Goal: Check status: Check status

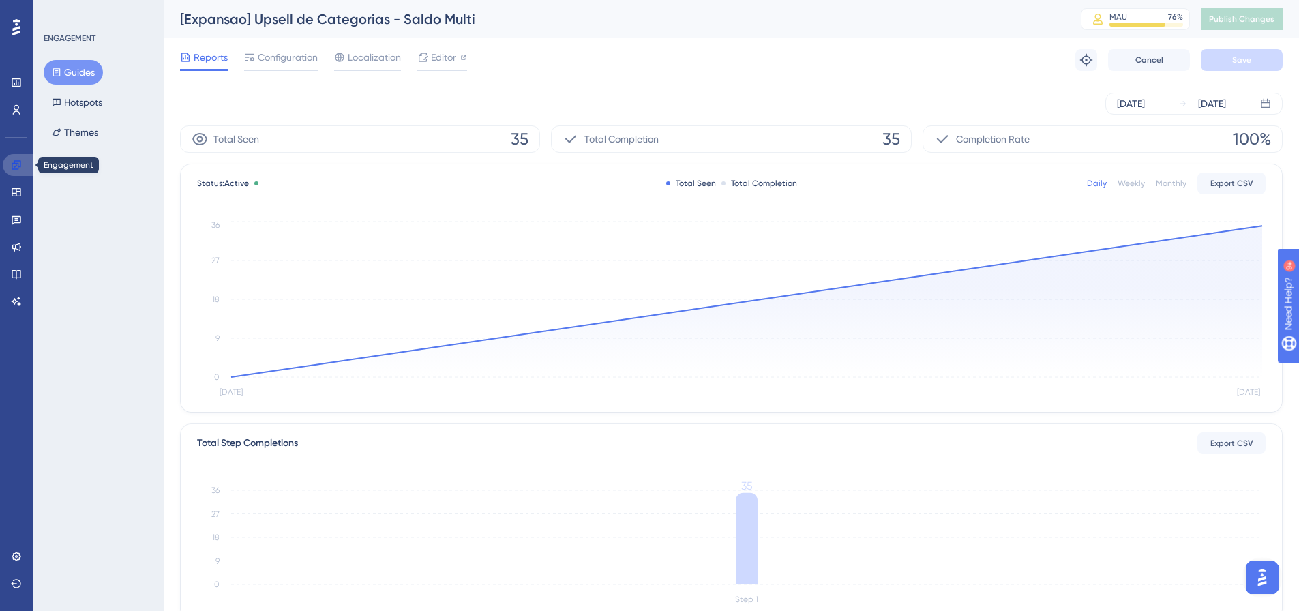
click at [18, 165] on icon at bounding box center [16, 164] width 9 height 9
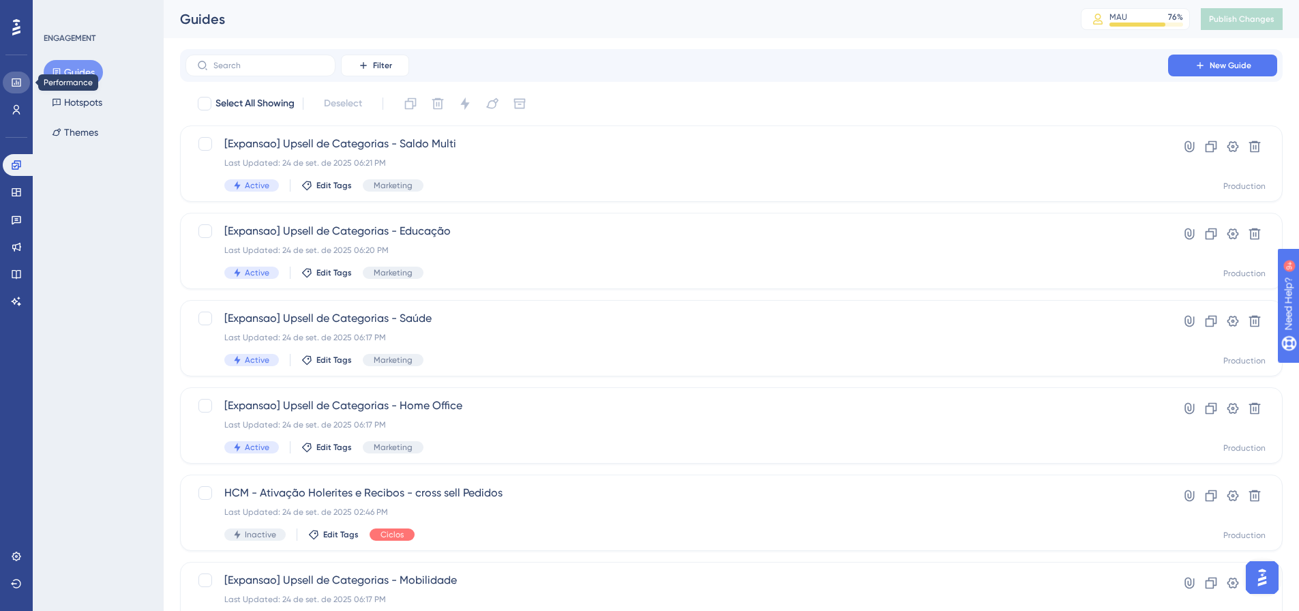
click at [14, 76] on link at bounding box center [16, 83] width 27 height 22
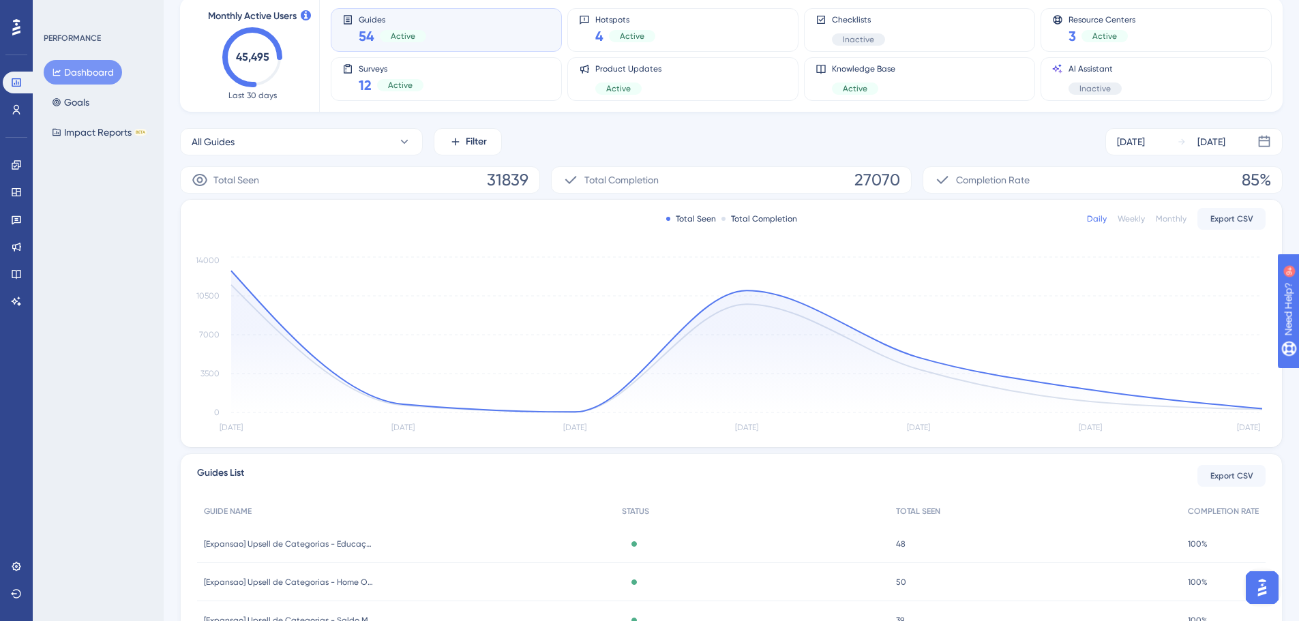
scroll to position [57, 0]
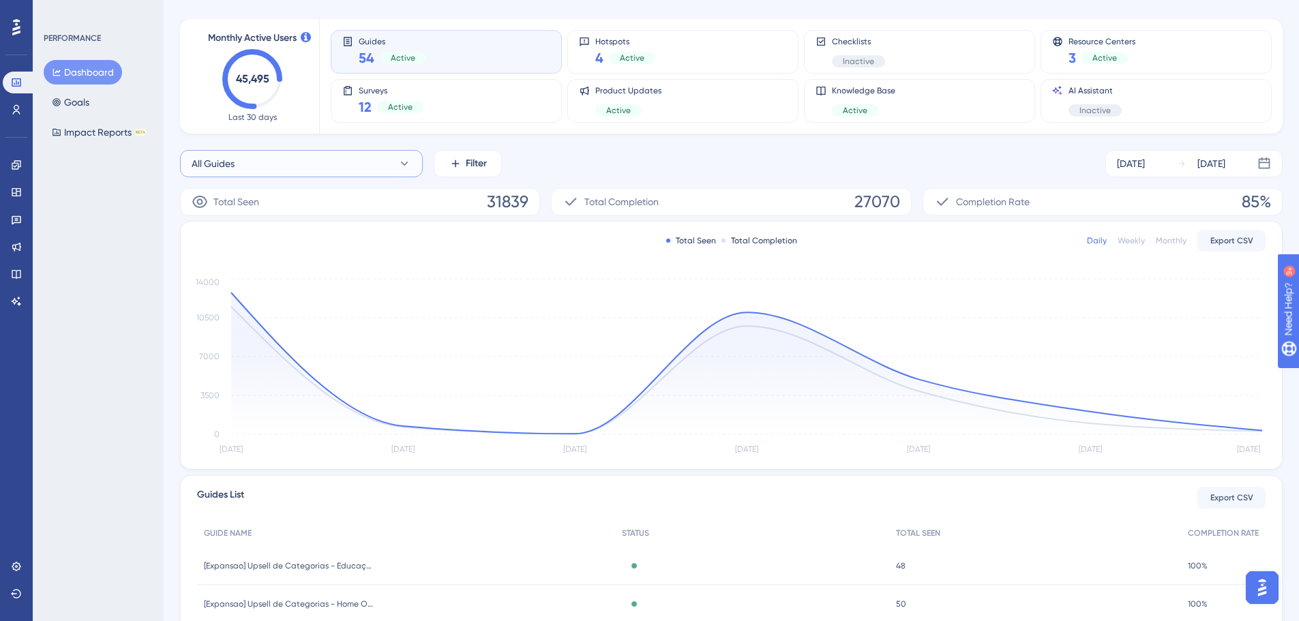
click at [302, 173] on button "All Guides" at bounding box center [301, 163] width 243 height 27
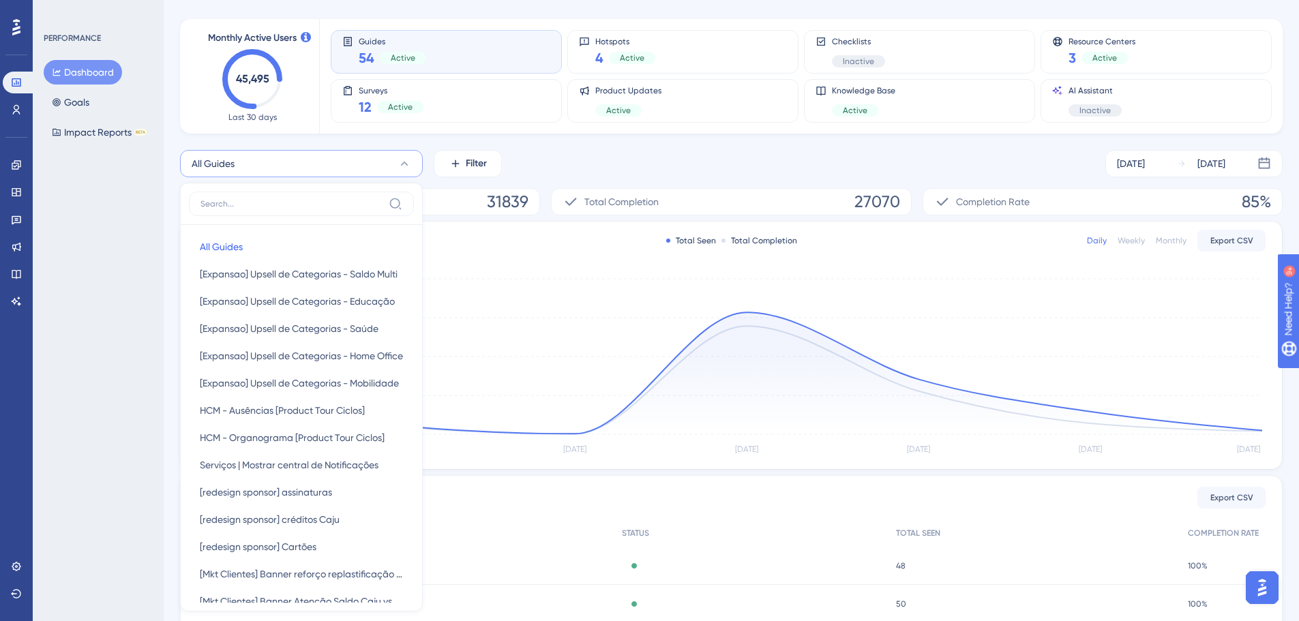
scroll to position [140, 0]
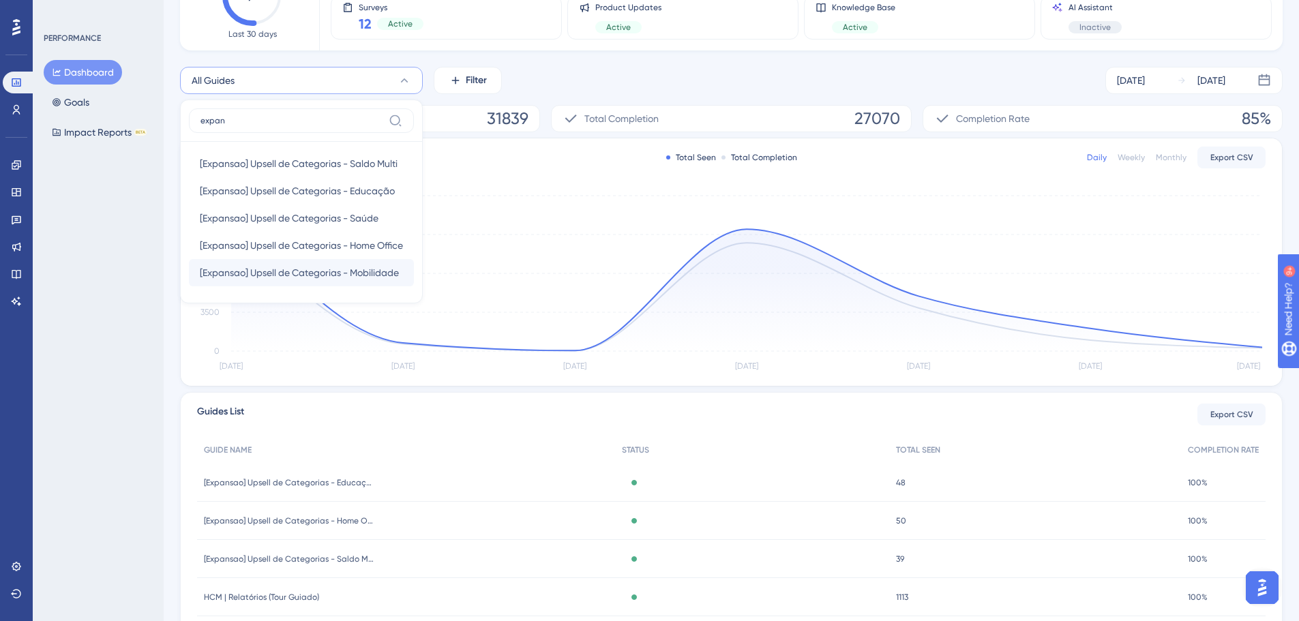
type input "expan"
click at [292, 274] on span "[Expansao] Upsell de Categorias - Mobilidade" at bounding box center [299, 272] width 199 height 16
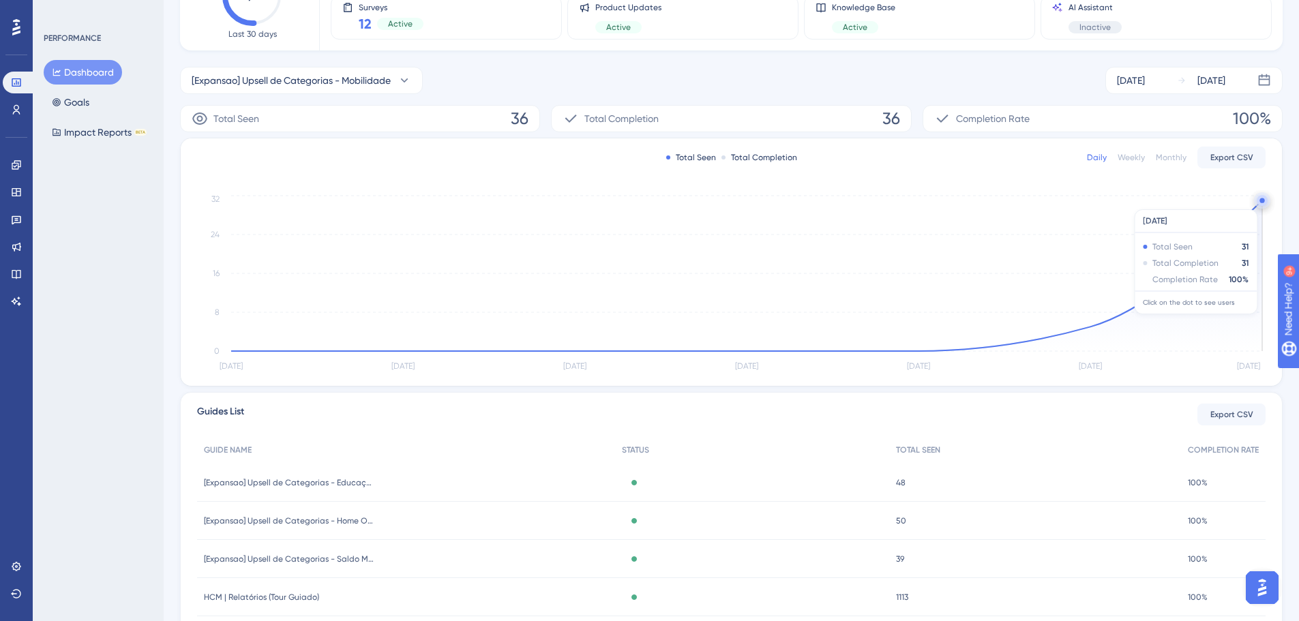
click at [1262, 202] on circle at bounding box center [1261, 200] width 5 height 5
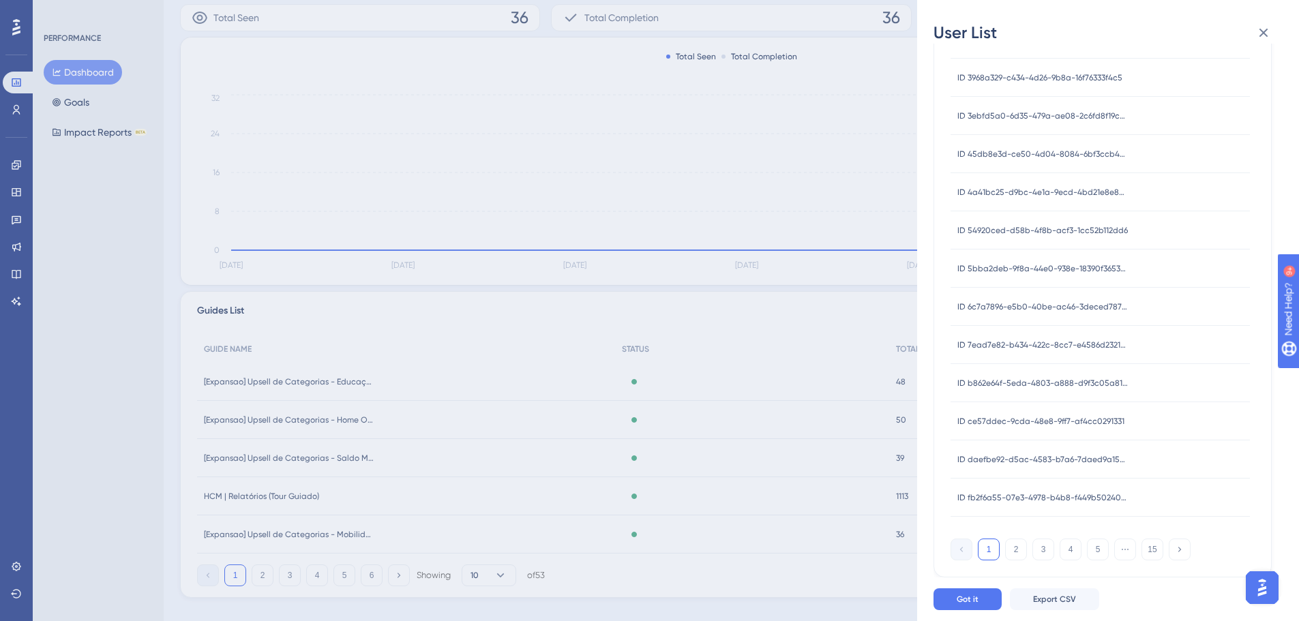
scroll to position [262, 0]
